Goal: Information Seeking & Learning: Learn about a topic

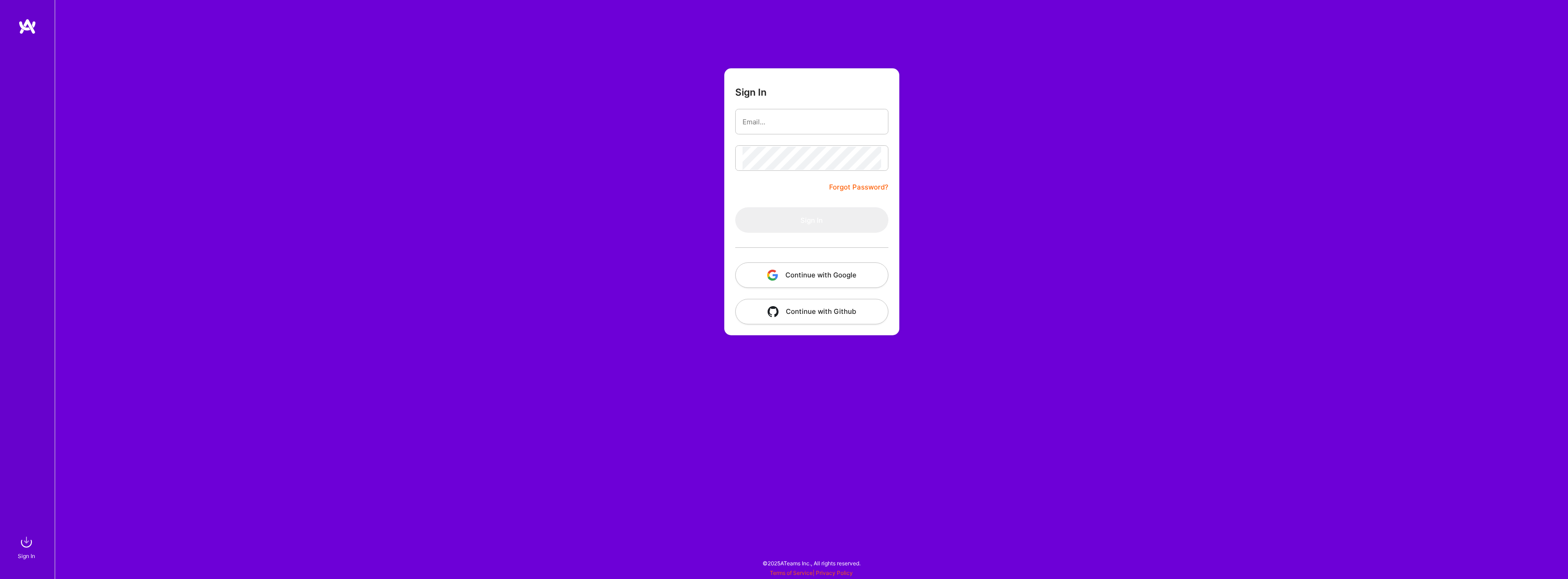
click at [804, 282] on button "Continue with Google" at bounding box center [812, 275] width 153 height 26
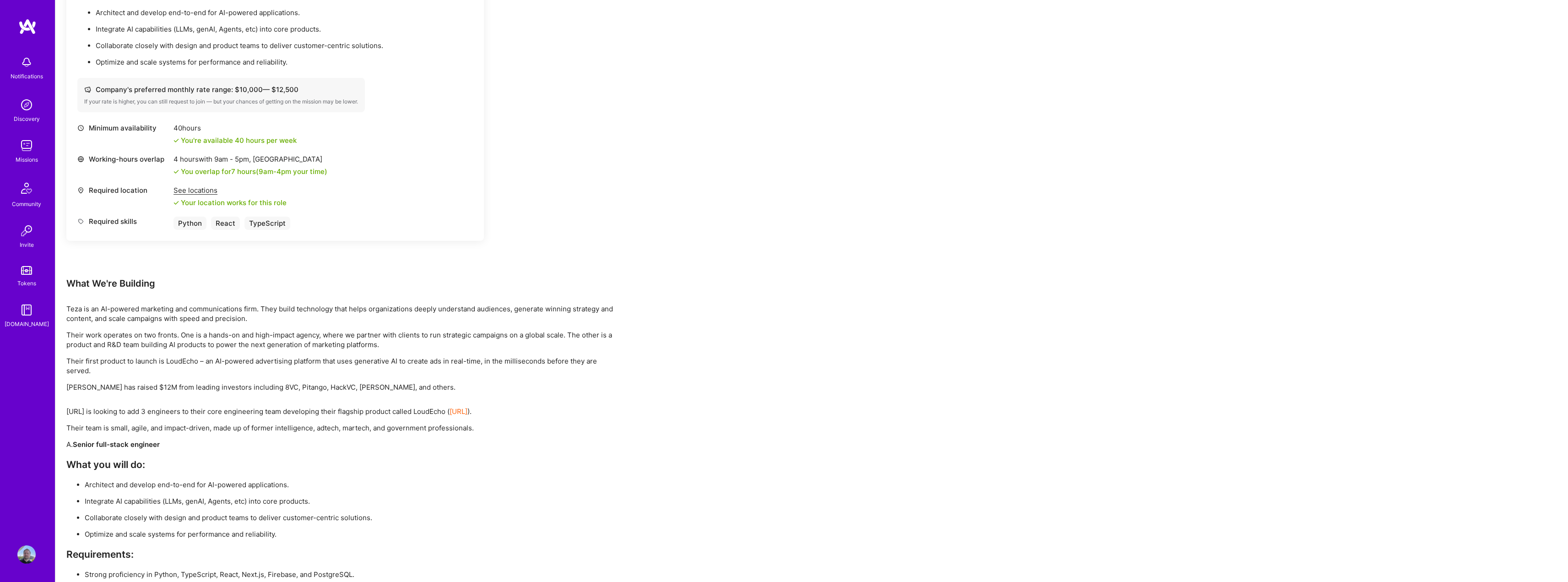
scroll to position [1007, 0]
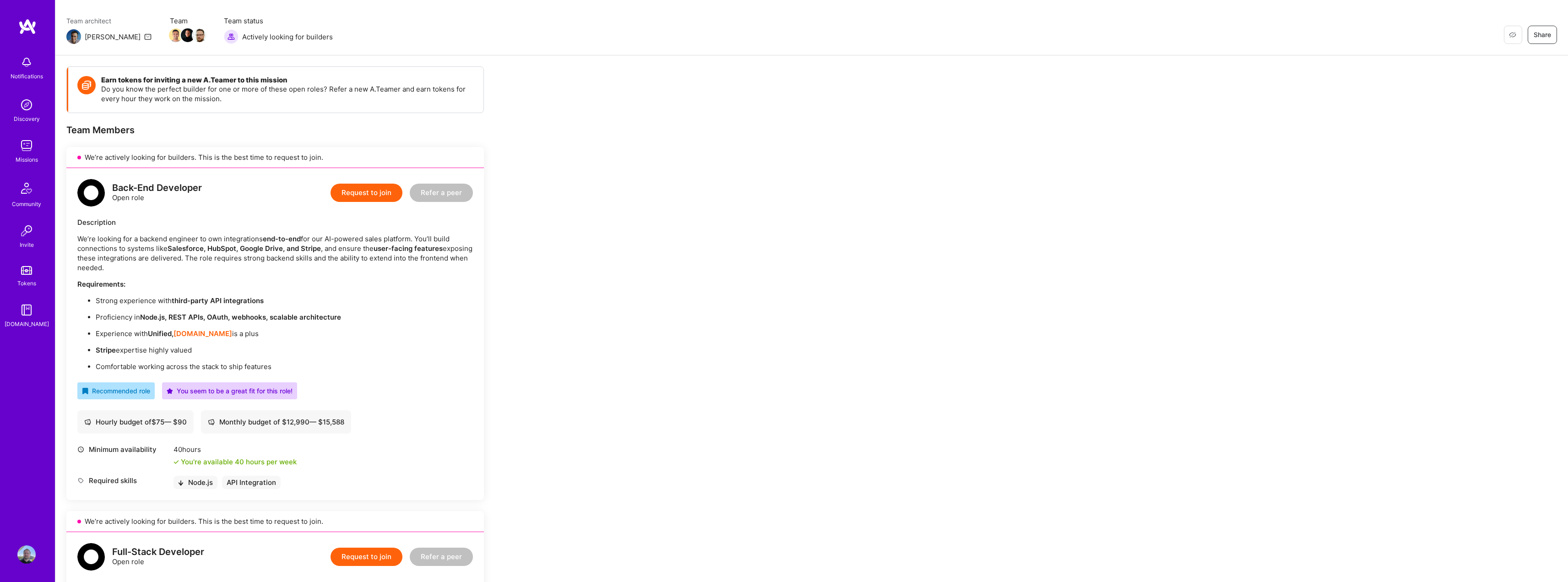
scroll to position [92, 0]
